Goal: Transaction & Acquisition: Obtain resource

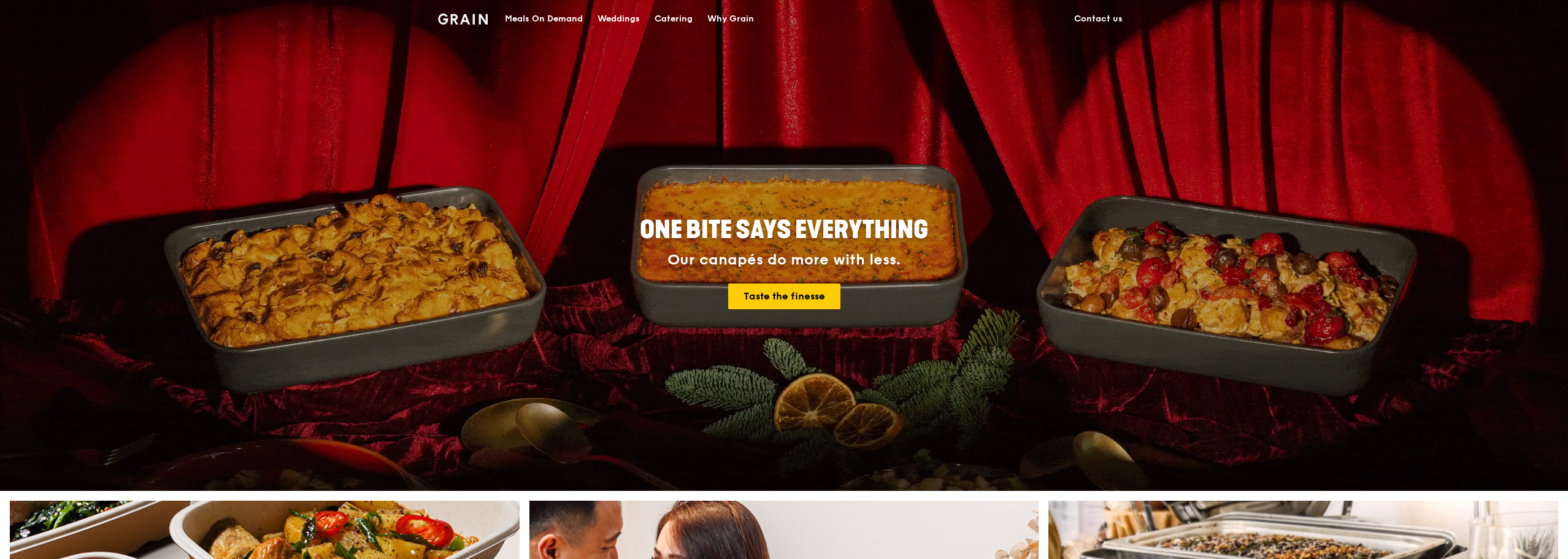
click at [678, 18] on div "Catering" at bounding box center [673, 19] width 38 height 36
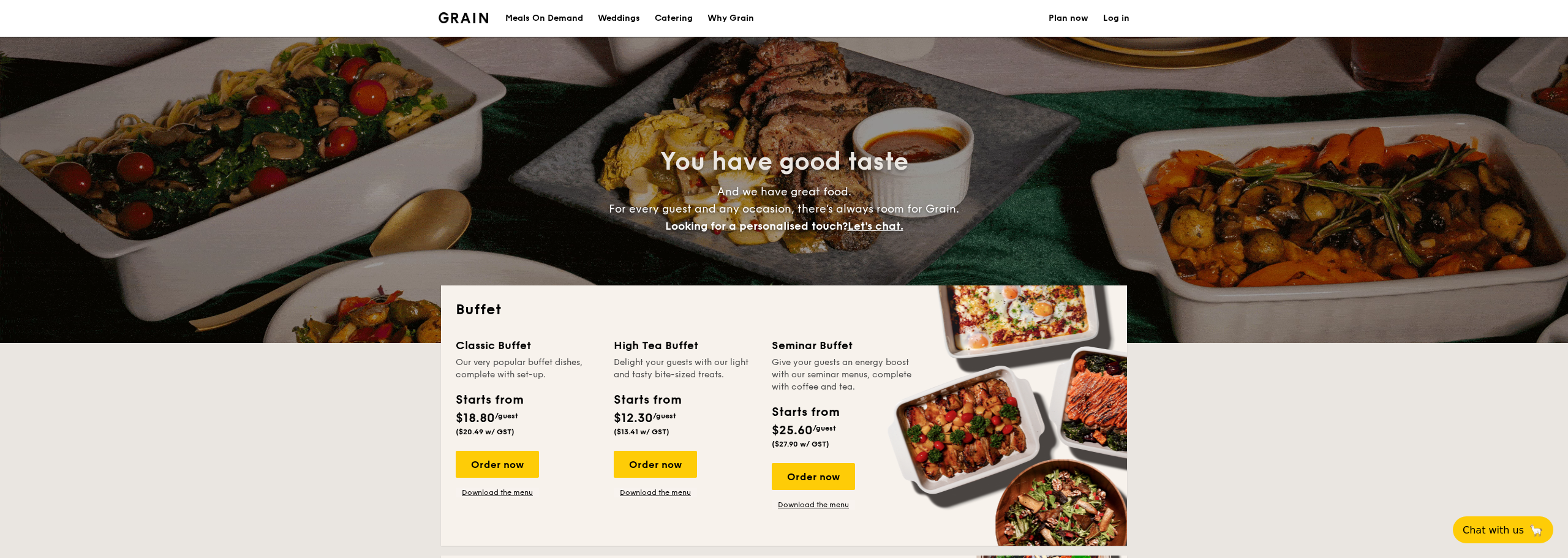
select select
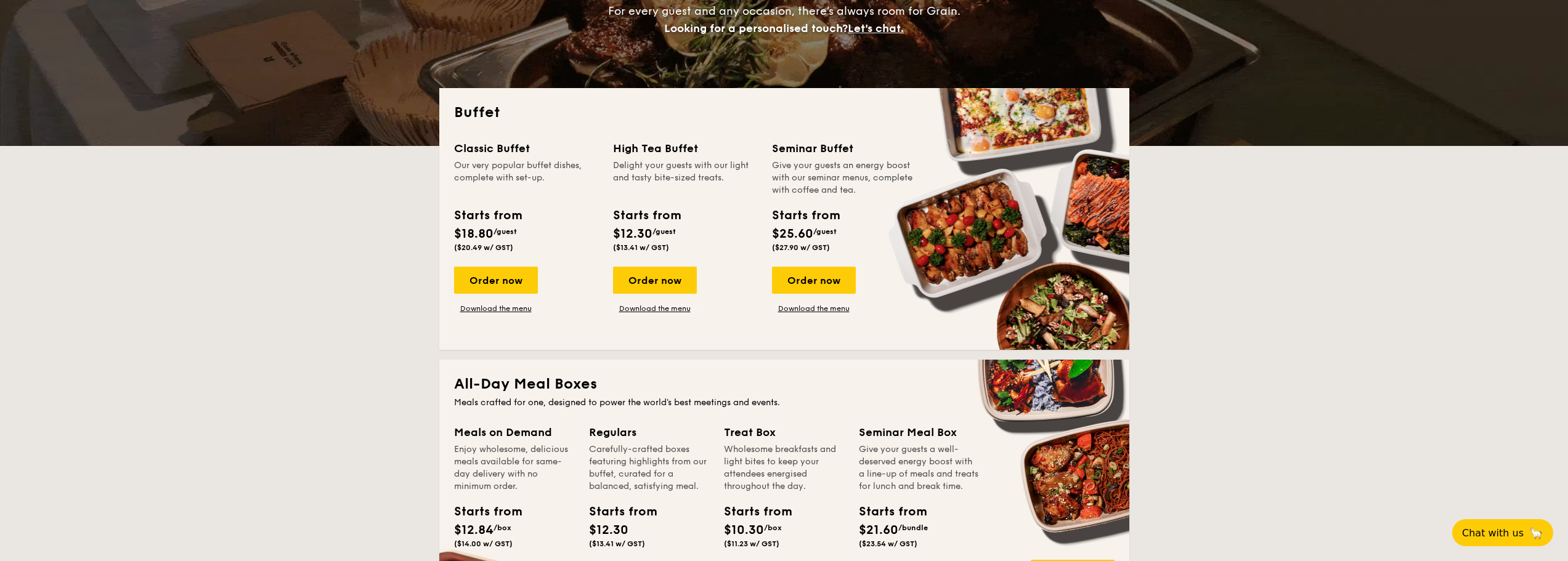
scroll to position [185, 0]
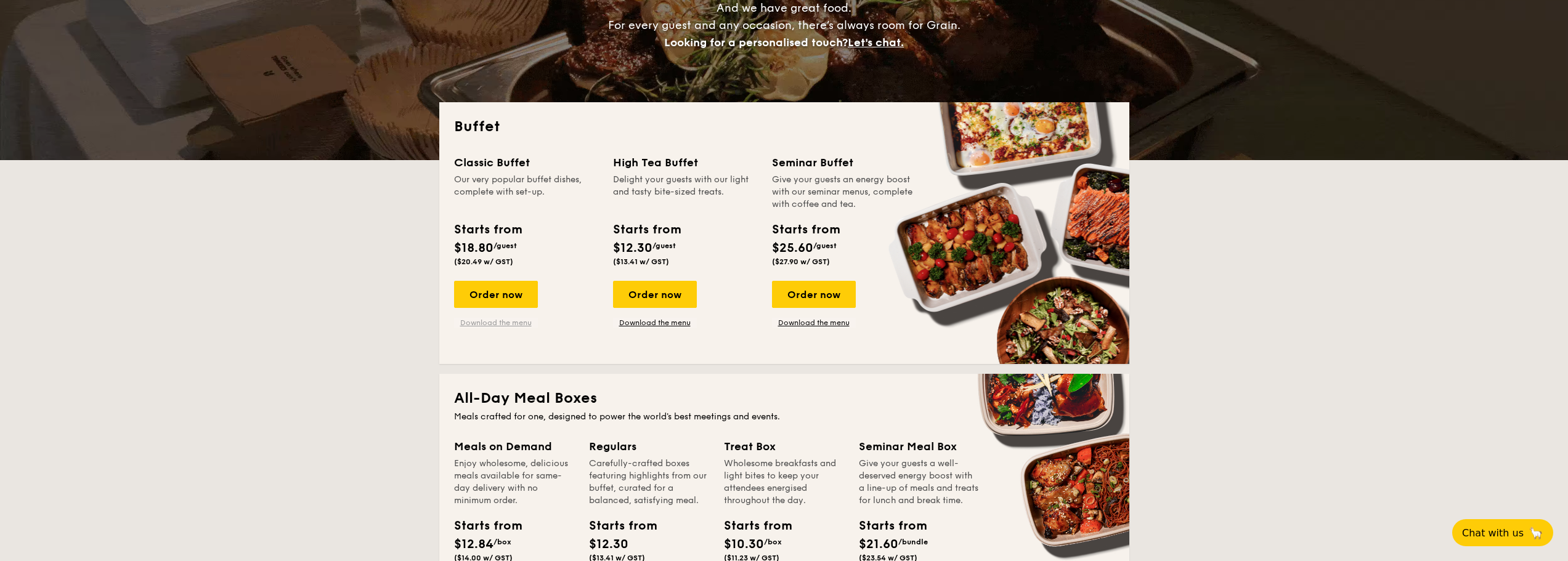
click at [496, 318] on link "Download the menu" at bounding box center [495, 322] width 83 height 10
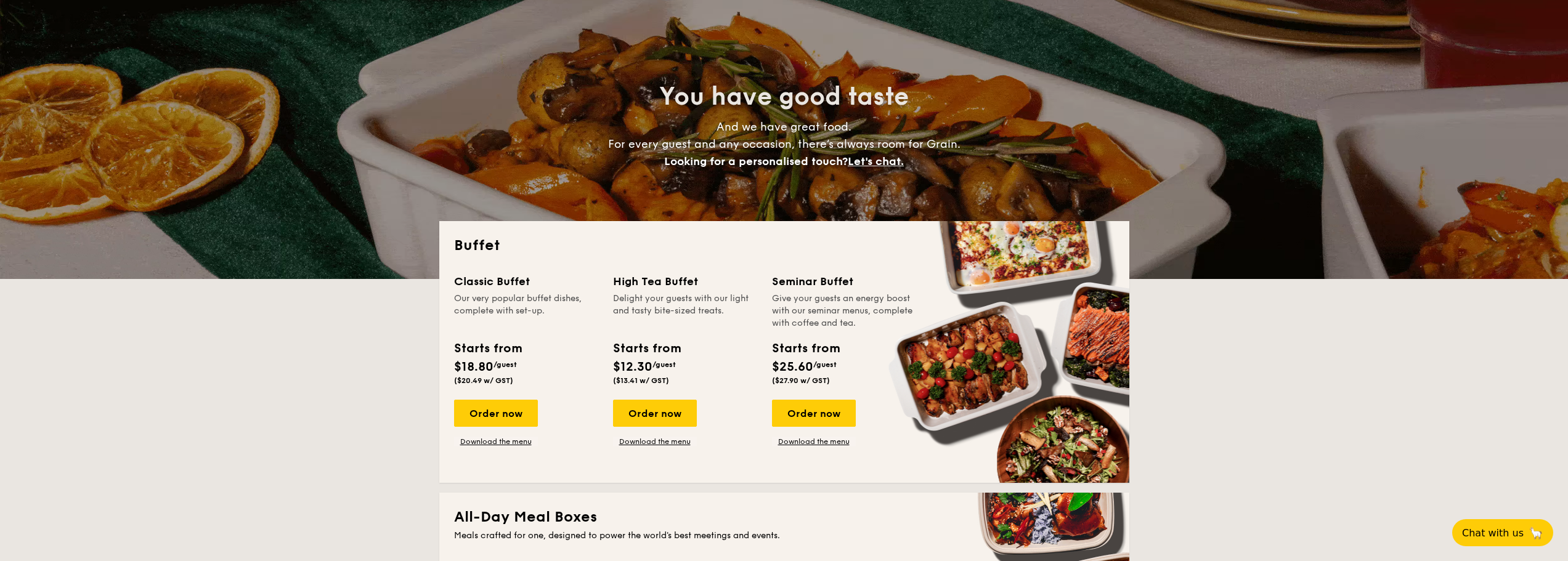
scroll to position [62, 0]
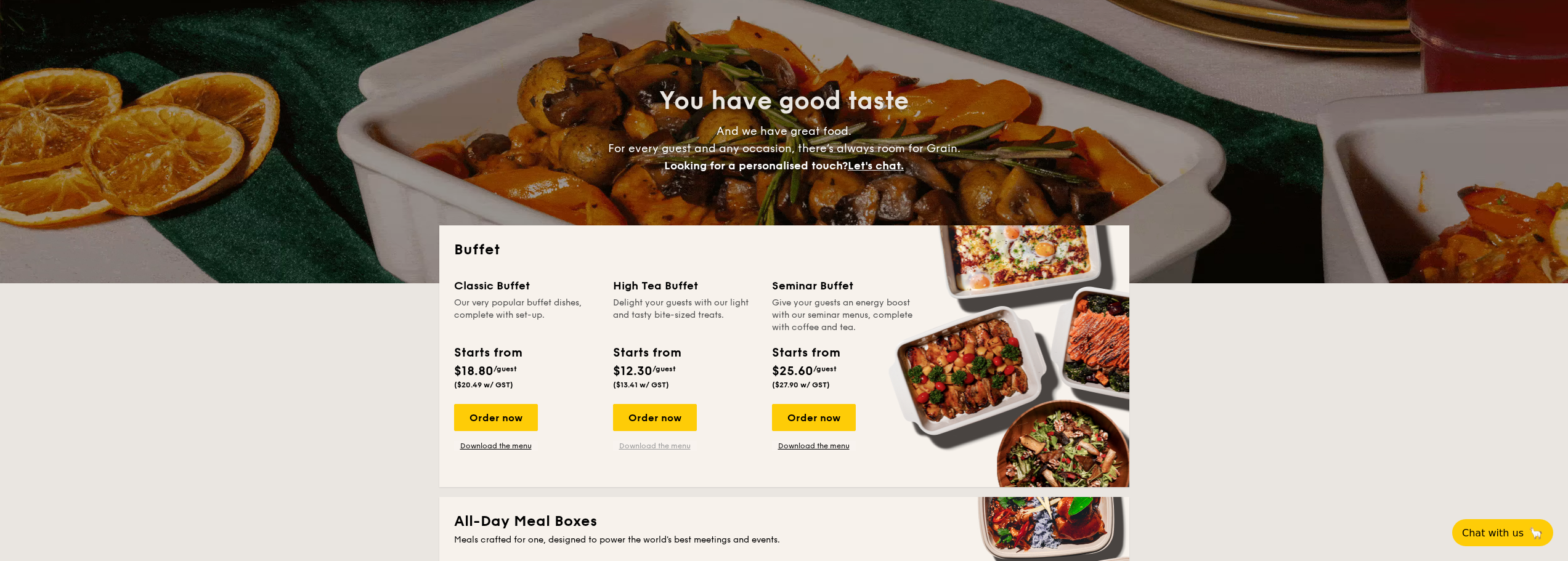
click at [669, 449] on link "Download the menu" at bounding box center [654, 446] width 83 height 10
